Goal: Navigation & Orientation: Find specific page/section

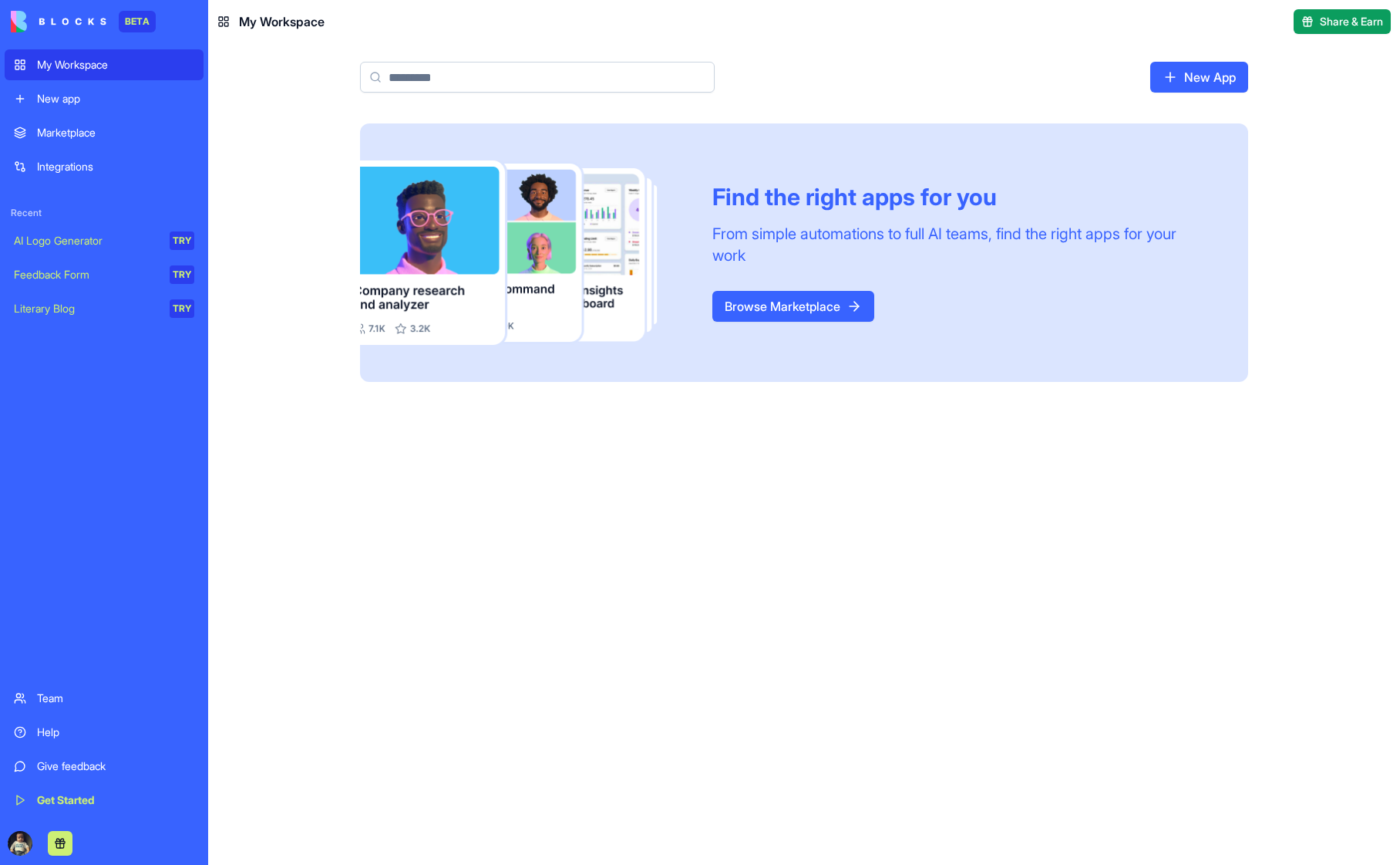
click at [276, 327] on div "Find the right apps for you From simple automations to full AI teams, find the …" at bounding box center [804, 493] width 1192 height 741
click at [61, 67] on div "My Workspace" at bounding box center [115, 65] width 158 height 16
click at [297, 223] on div "Find the right apps for you From simple automations to full AI teams, find the …" at bounding box center [804, 493] width 1192 height 741
click at [58, 169] on div "Integrations" at bounding box center [115, 167] width 158 height 16
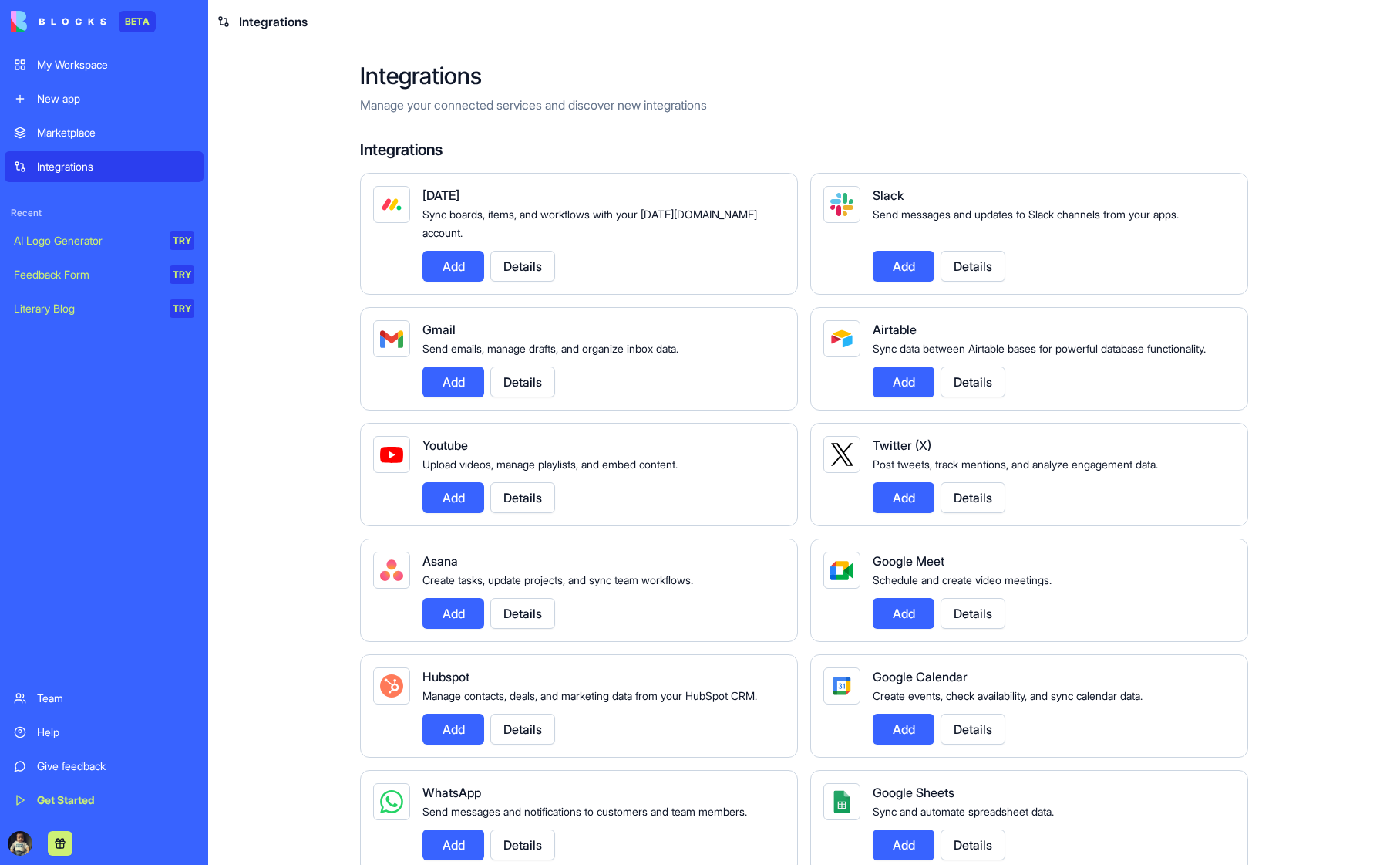
click at [281, 313] on main "Integrations Manage your connected services and discover new integrations Integ…" at bounding box center [804, 454] width 1192 height 821
click at [71, 130] on div "Marketplace" at bounding box center [115, 133] width 158 height 16
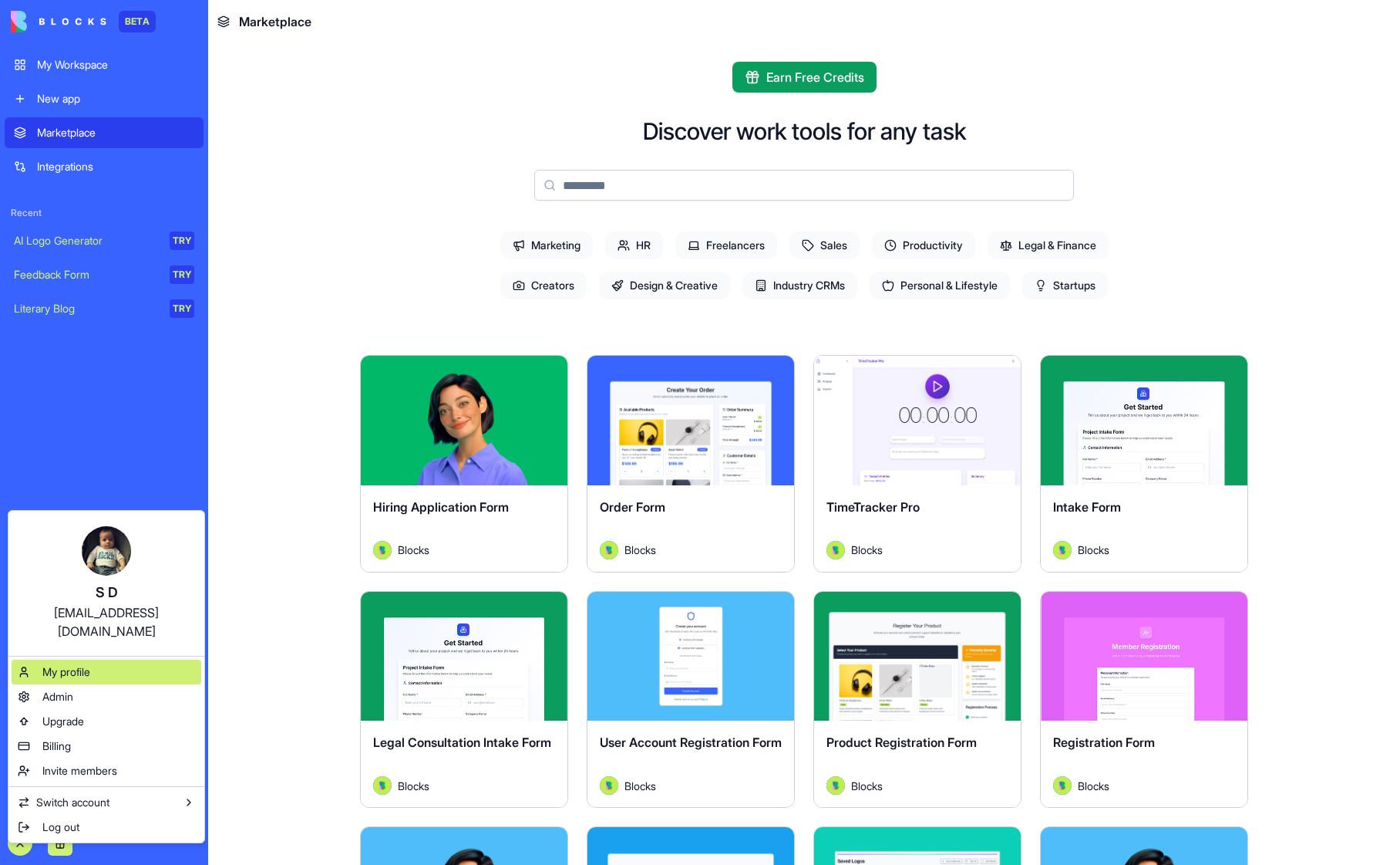
click at [112, 660] on div "My profile" at bounding box center [106, 672] width 189 height 25
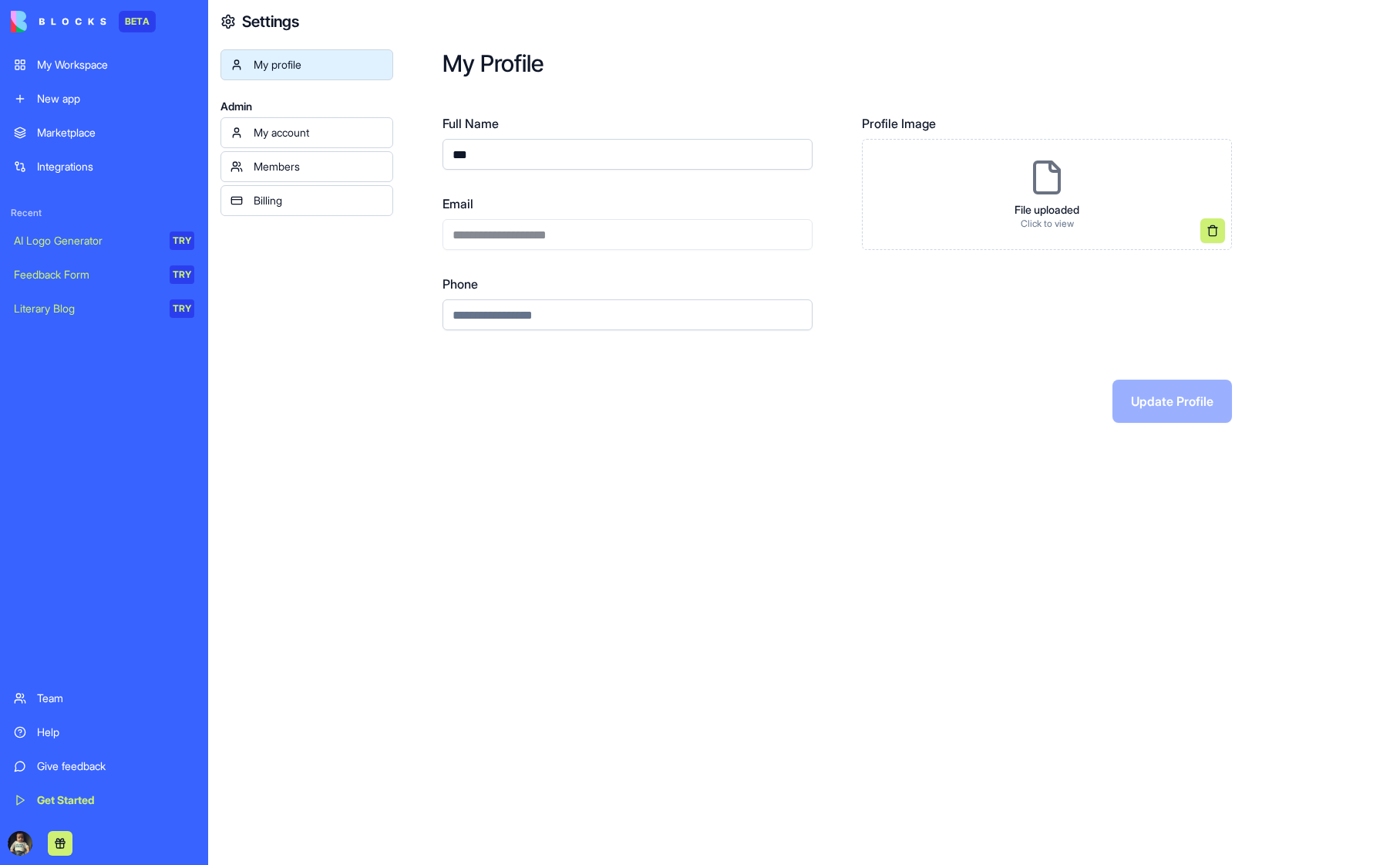
click at [277, 201] on div "Billing" at bounding box center [318, 200] width 130 height 16
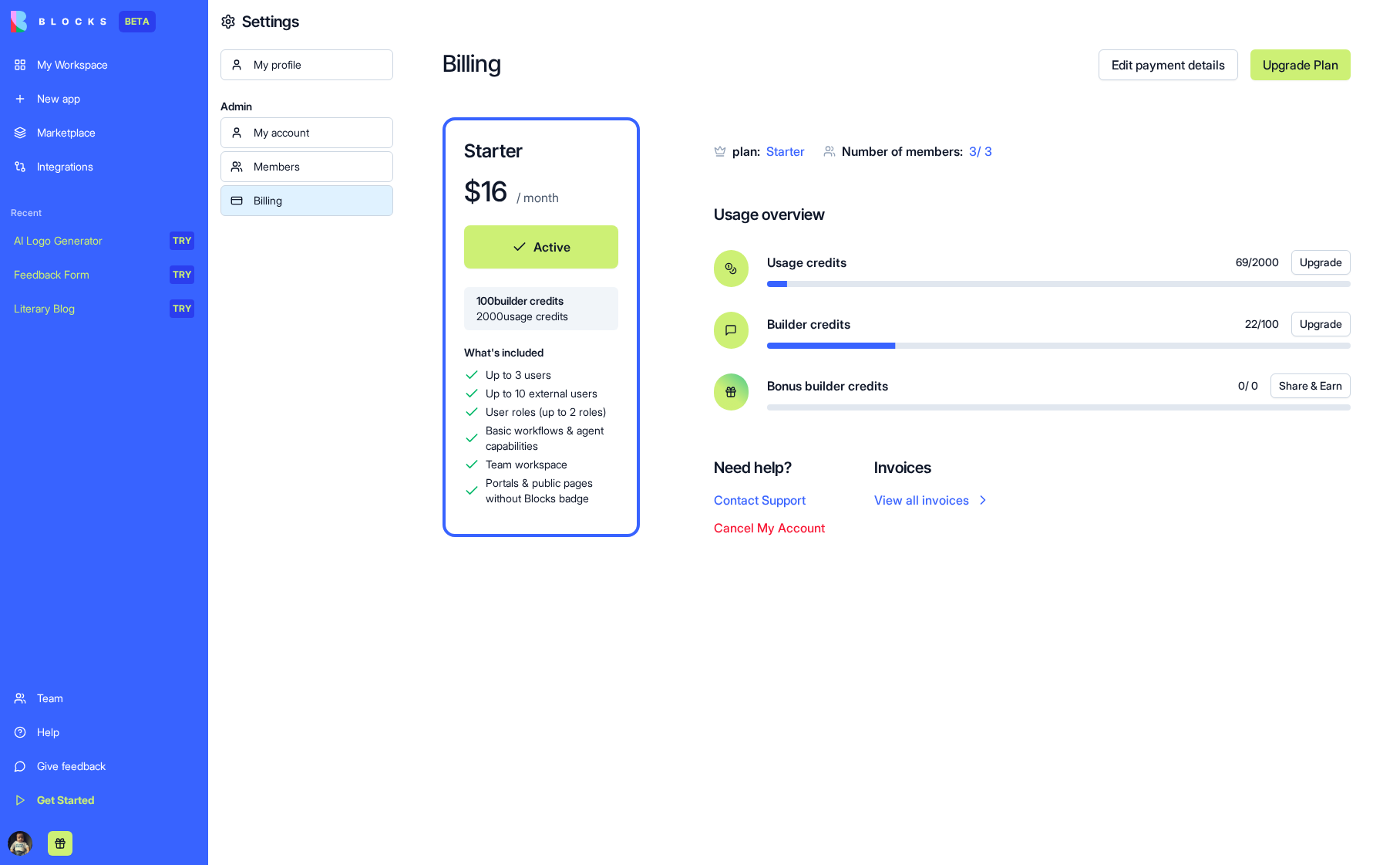
click at [343, 401] on div "My profile Admin My account Members Billing" at bounding box center [306, 482] width 173 height 865
click at [334, 266] on div "My profile Admin My account Members Billing" at bounding box center [306, 482] width 173 height 865
click at [277, 168] on div "Members" at bounding box center [318, 167] width 130 height 16
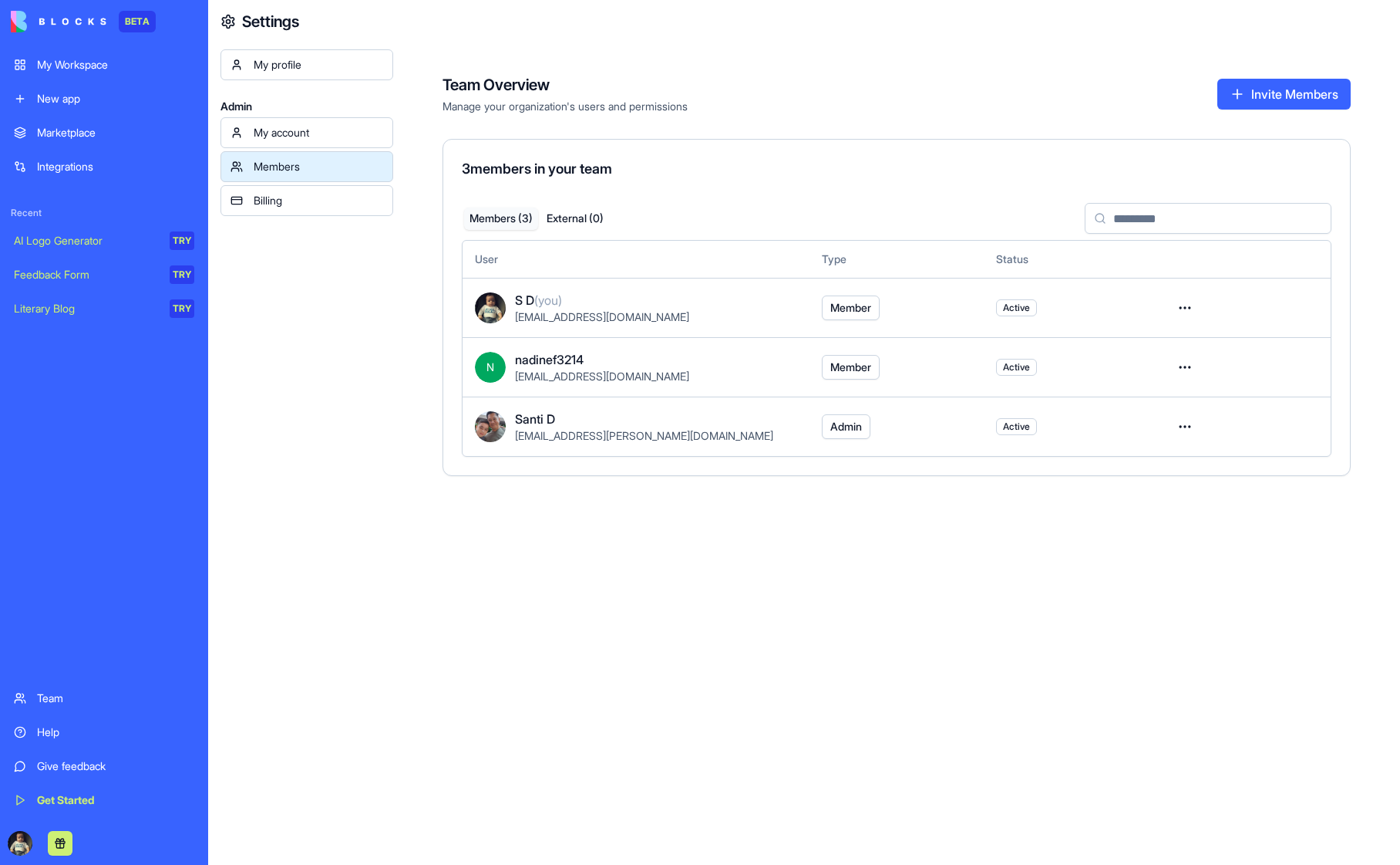
click at [286, 66] on div "My profile" at bounding box center [318, 65] width 130 height 16
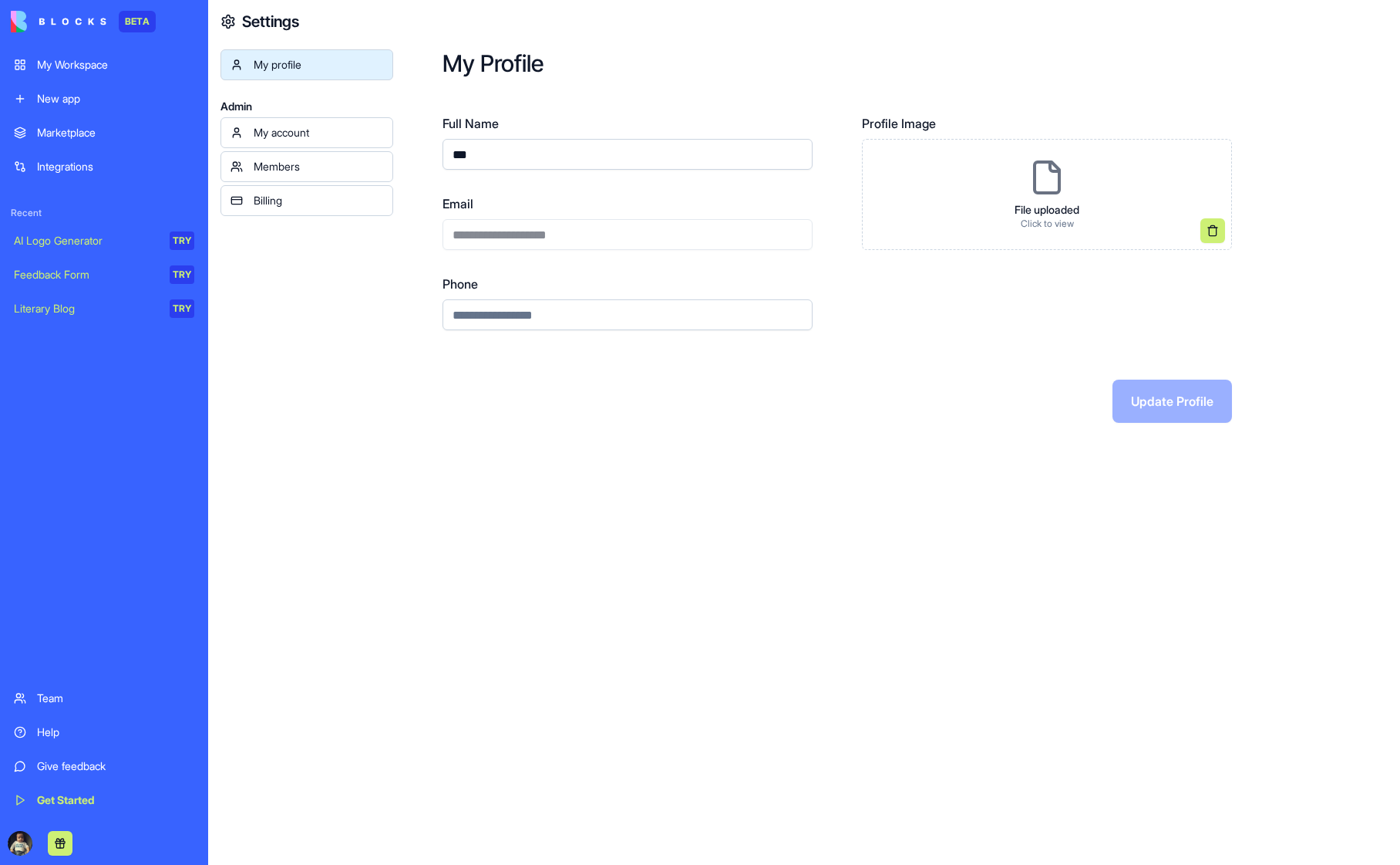
click at [92, 137] on div "Marketplace" at bounding box center [115, 133] width 158 height 16
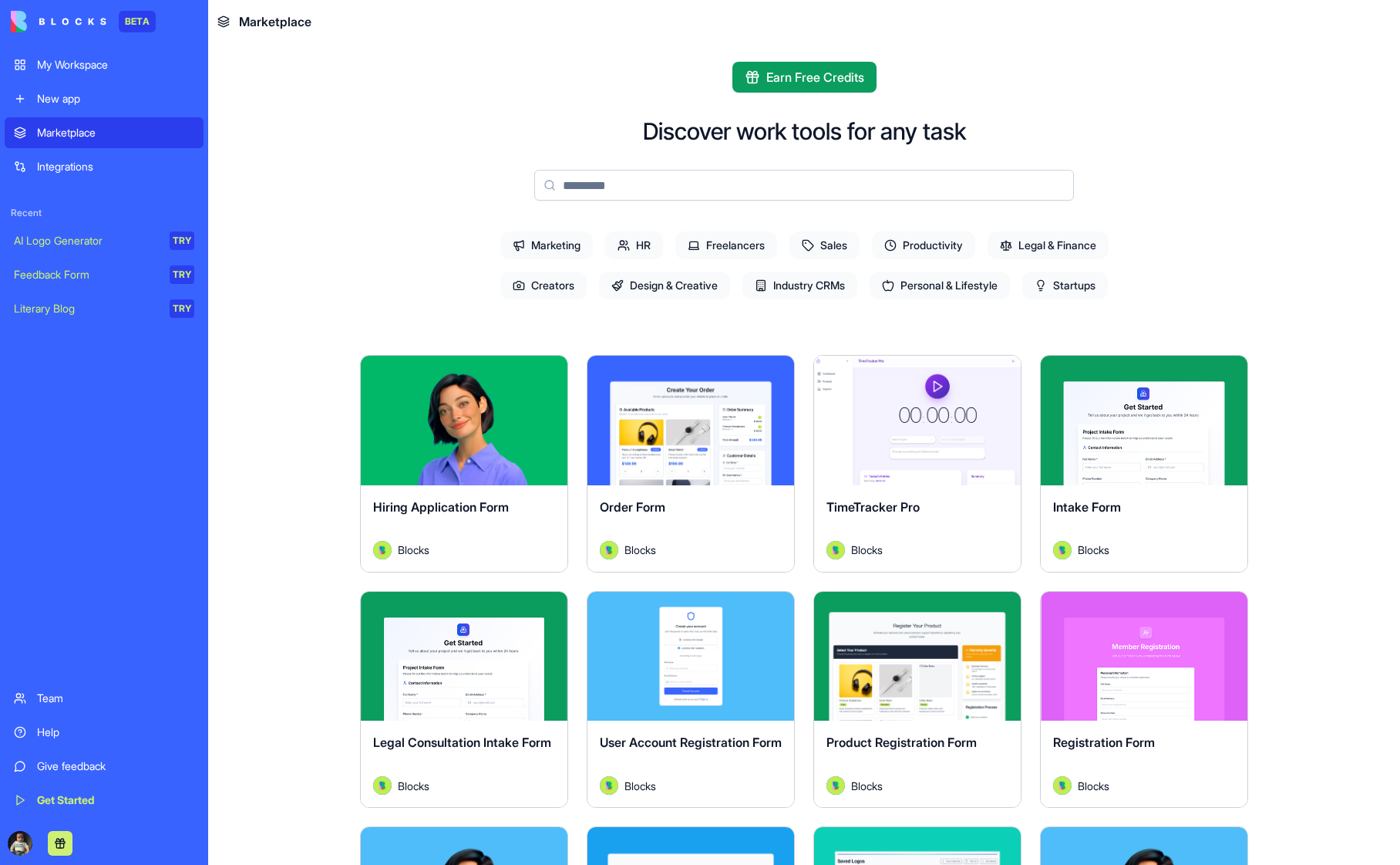
click at [61, 64] on div "My Workspace" at bounding box center [115, 65] width 158 height 16
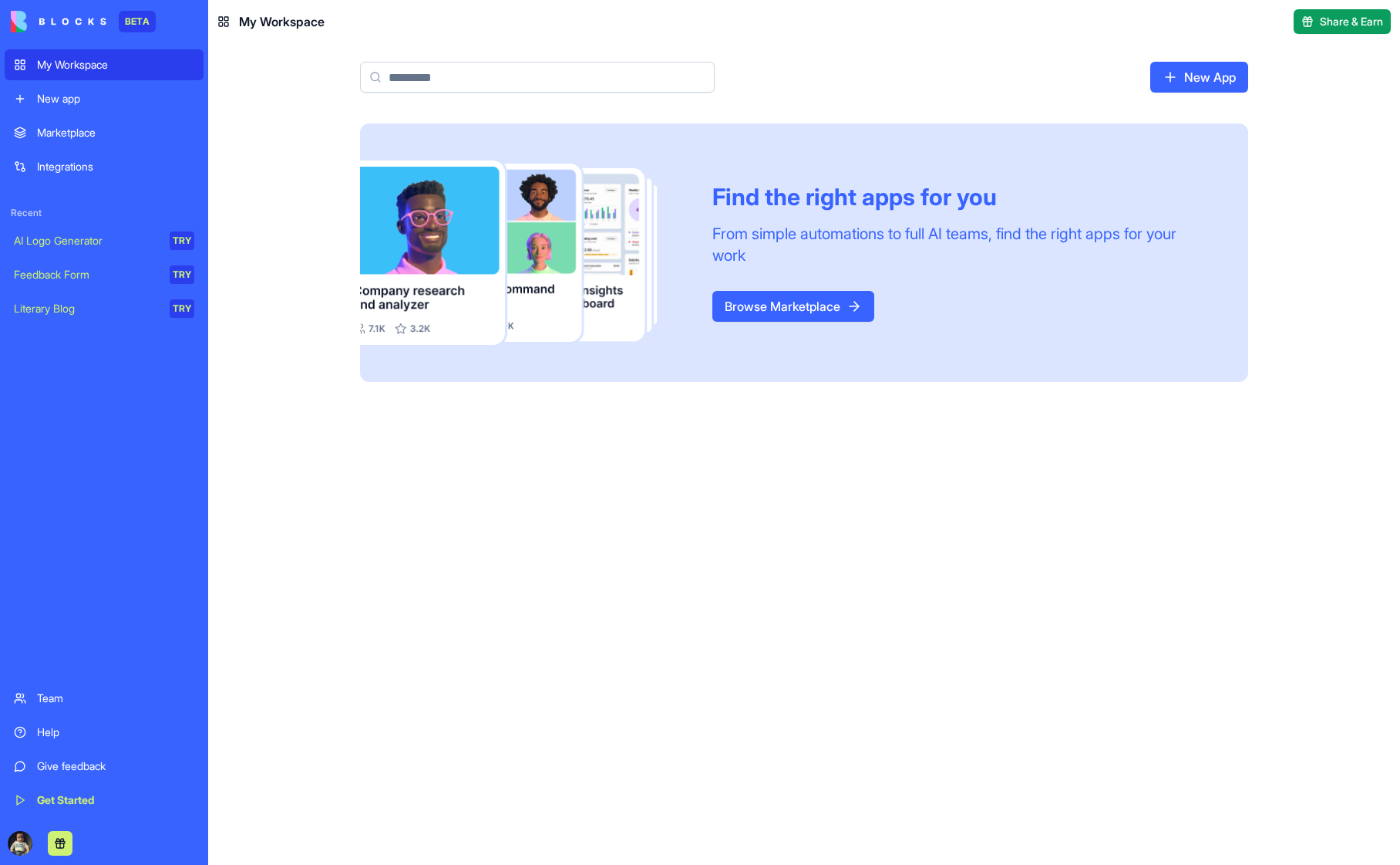
click at [264, 347] on div "Find the right apps for you From simple automations to full AI teams, find the …" at bounding box center [804, 493] width 1192 height 741
click at [64, 164] on div "Integrations" at bounding box center [115, 167] width 158 height 16
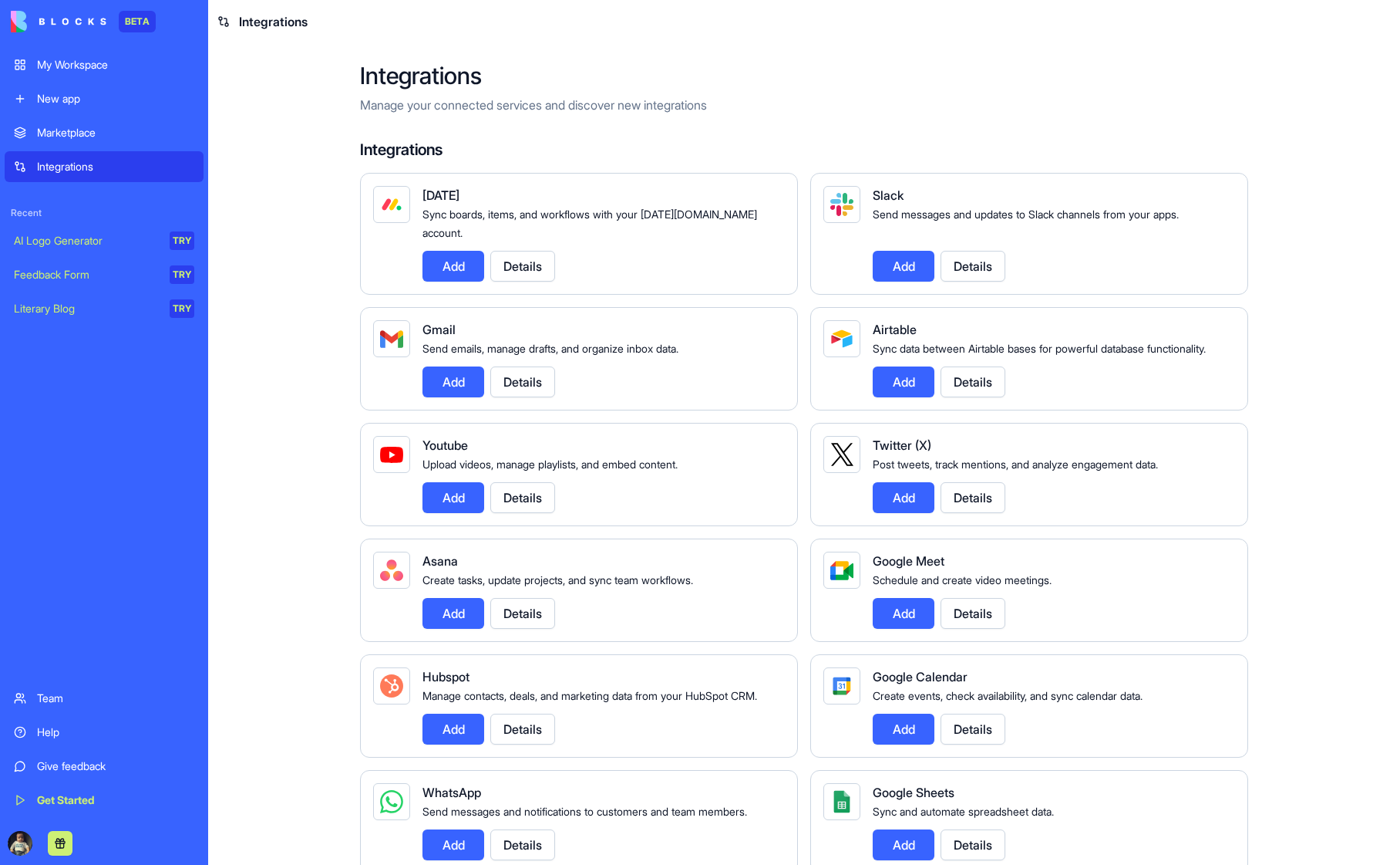
click at [65, 67] on div "My Workspace" at bounding box center [115, 65] width 158 height 16
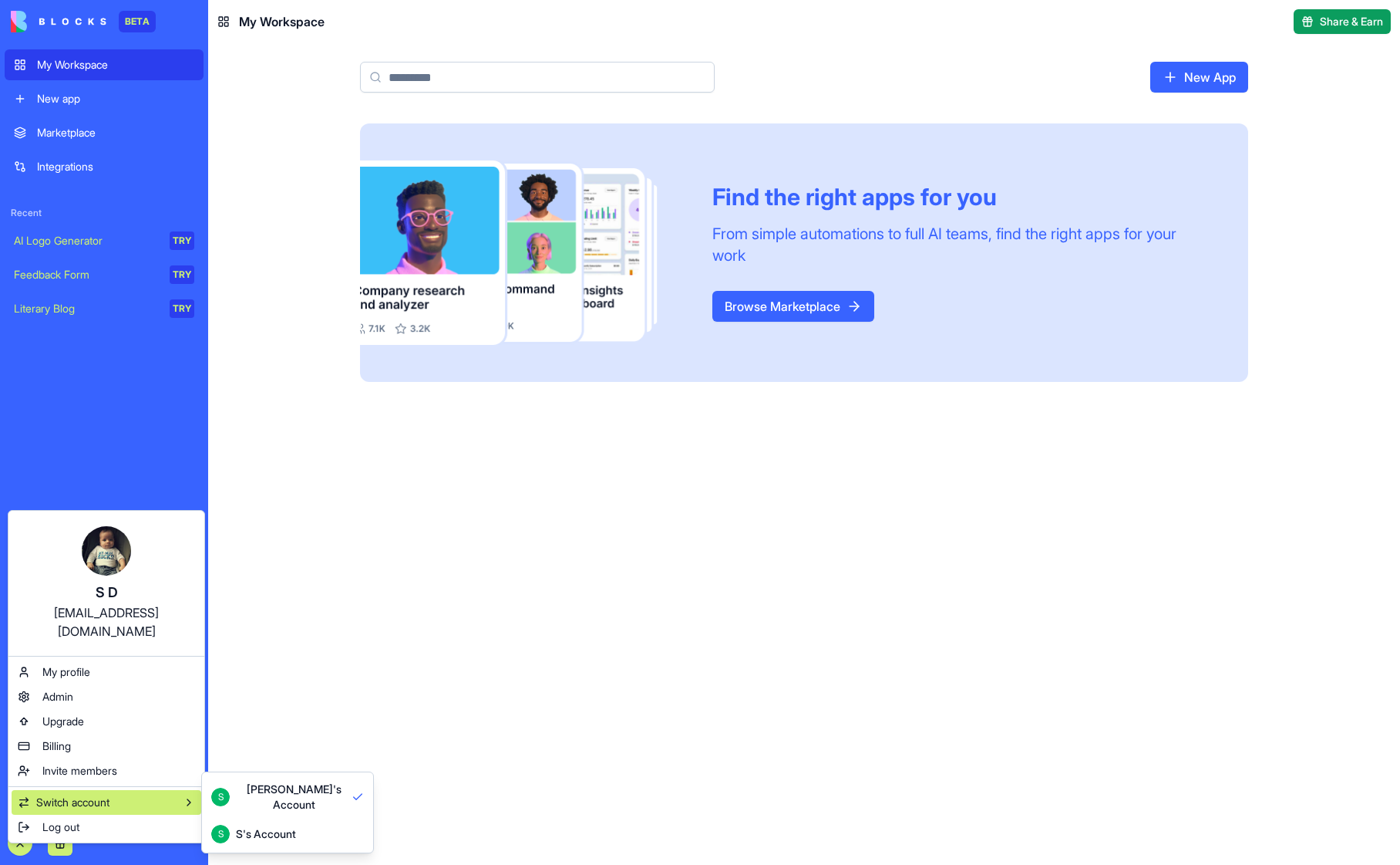
click at [253, 826] on div "S's Account" at bounding box center [266, 834] width 60 height 16
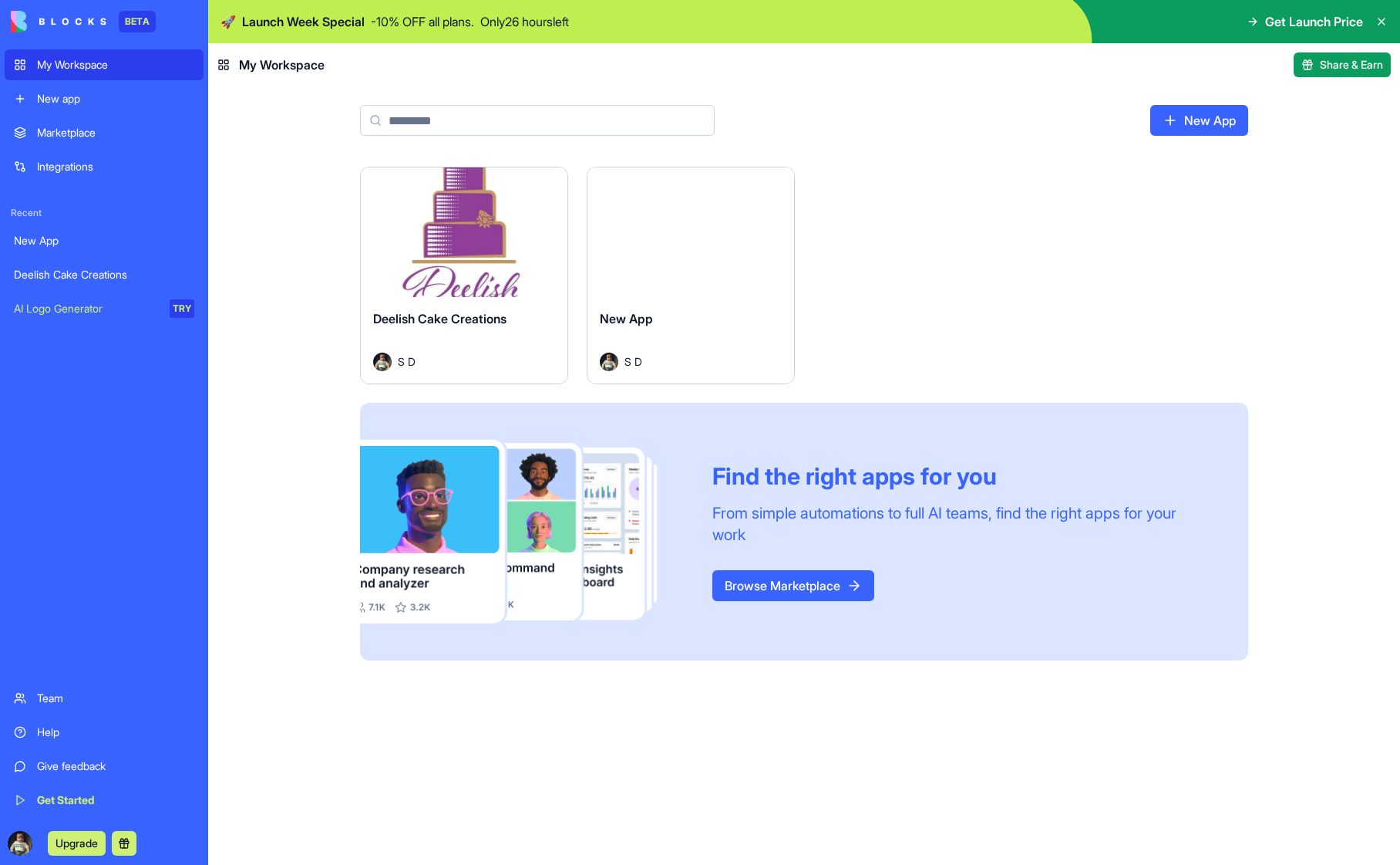
click at [467, 230] on button "Launch" at bounding box center [464, 231] width 116 height 31
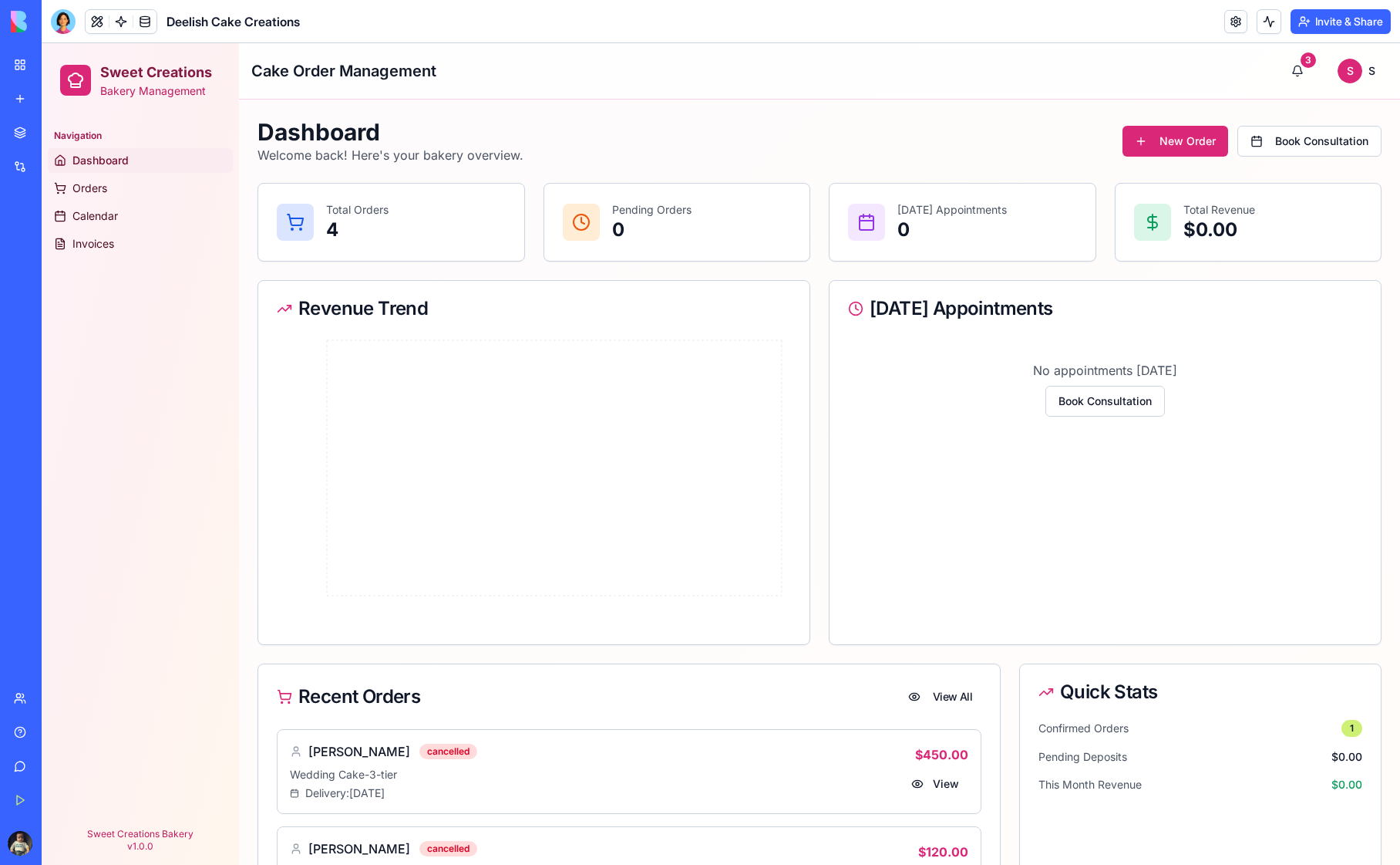
click at [55, 67] on div "My Workspace" at bounding box center [47, 65] width 20 height 16
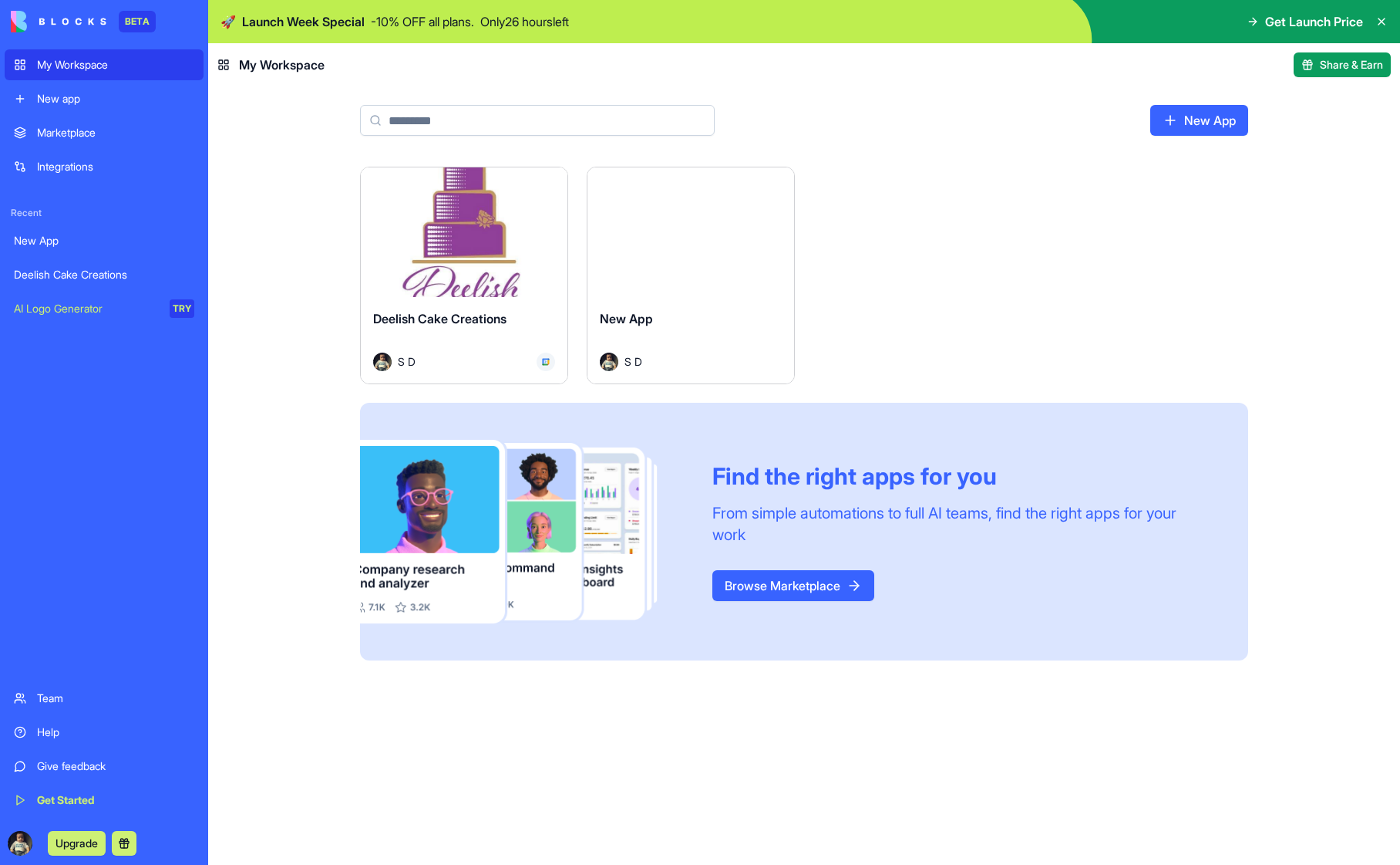
click at [649, 269] on div "Launch" at bounding box center [690, 232] width 206 height 130
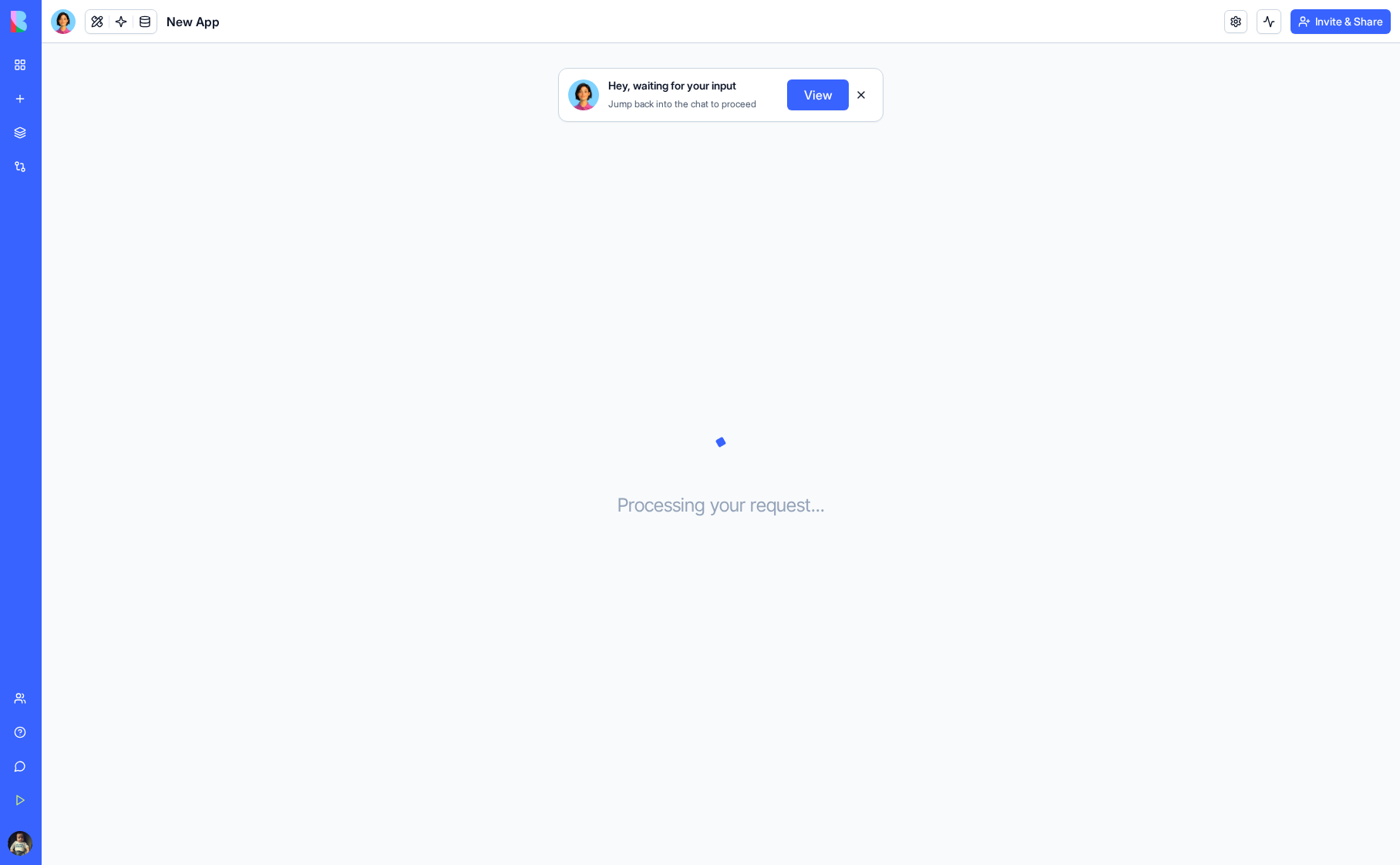
click at [54, 71] on div "My Workspace" at bounding box center [47, 65] width 20 height 16
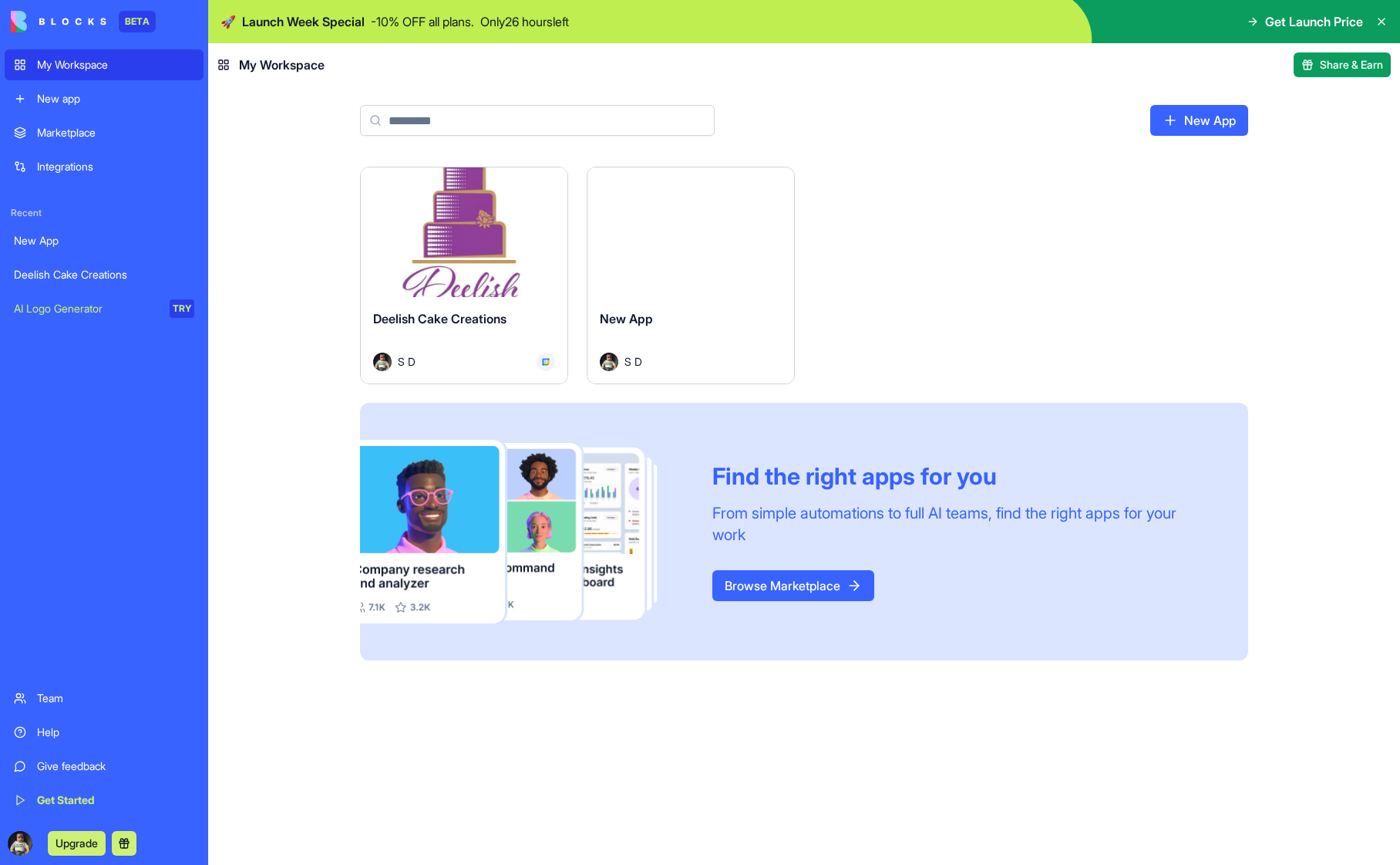
click at [453, 234] on button "Launch" at bounding box center [464, 231] width 116 height 31
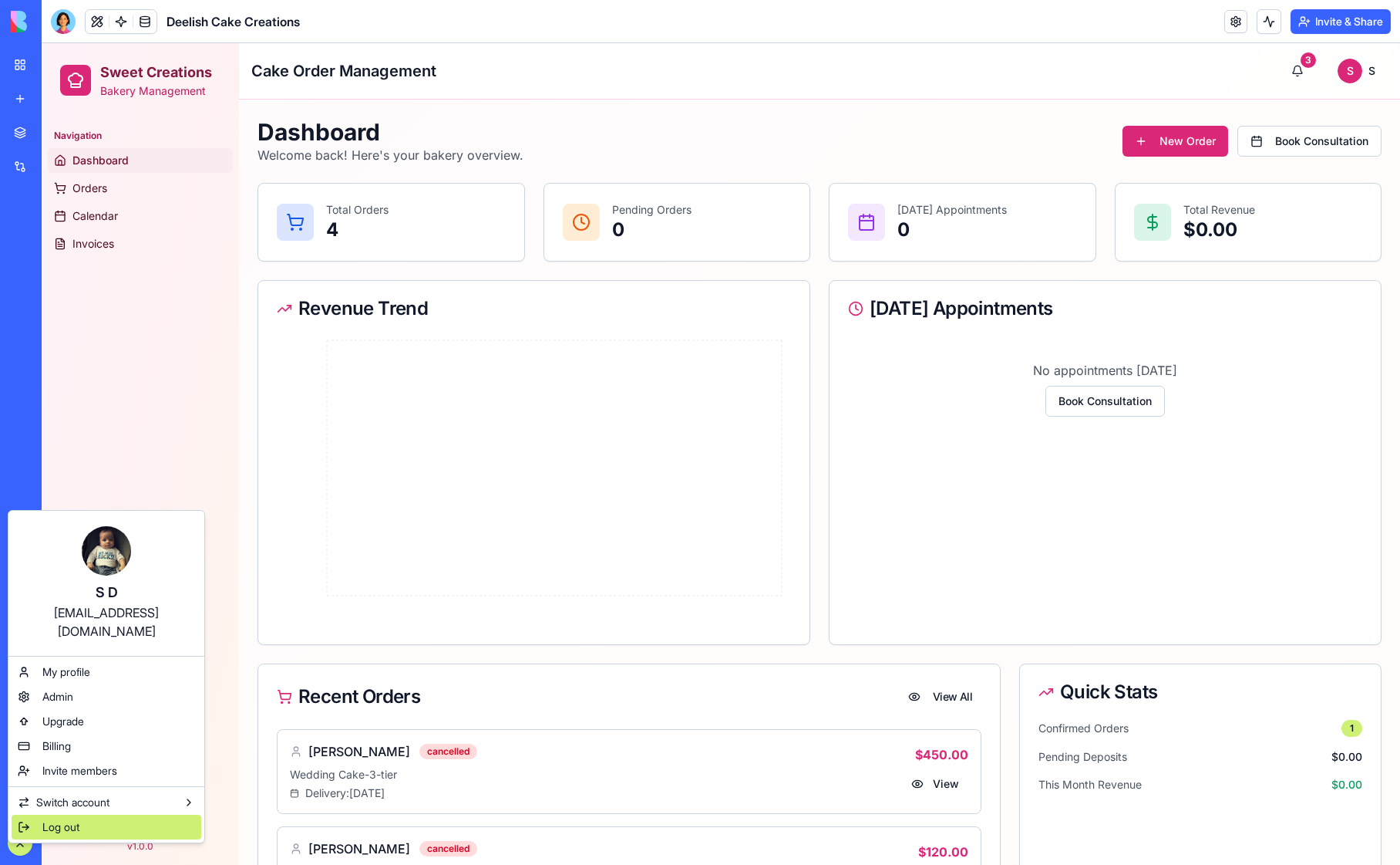
click at [58, 819] on span "Log out" at bounding box center [60, 827] width 37 height 16
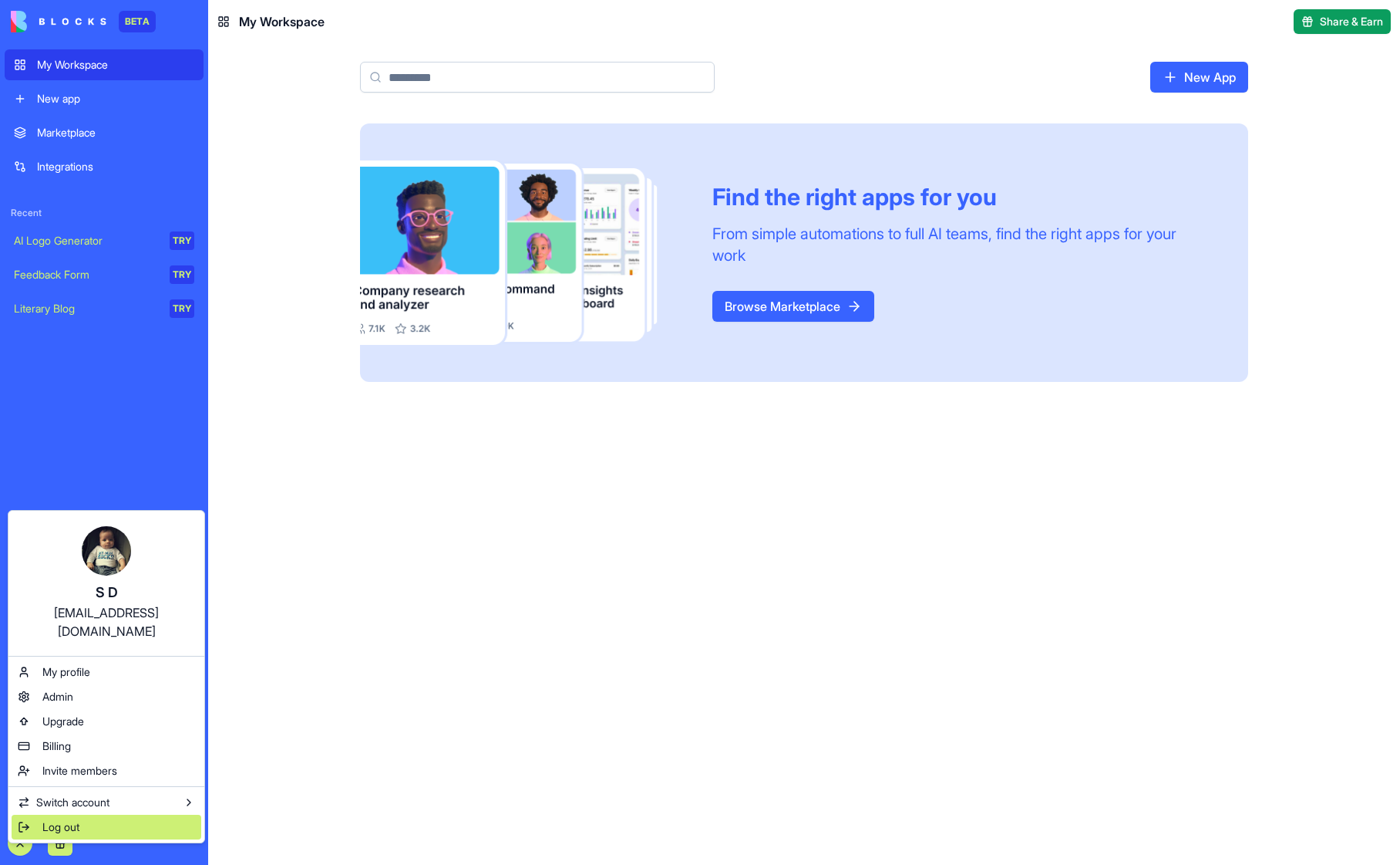
click at [53, 819] on span "Log out" at bounding box center [60, 827] width 37 height 16
